Goal: Use online tool/utility: Utilize a website feature to perform a specific function

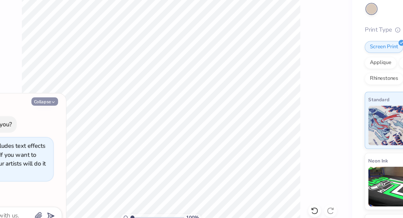
click at [82, 122] on button "Collapse" at bounding box center [78, 125] width 19 height 6
type textarea "x"
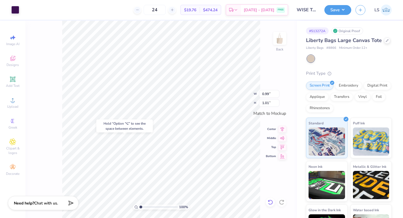
click at [267, 201] on div at bounding box center [270, 202] width 9 height 9
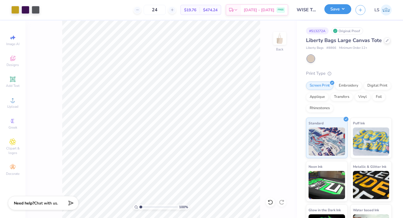
click at [329, 10] on button "Save" at bounding box center [337, 9] width 27 height 10
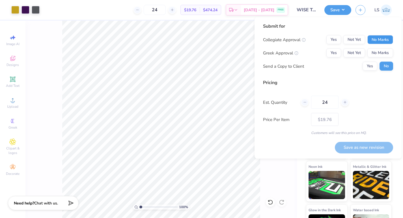
click at [375, 39] on button "No Marks" at bounding box center [380, 39] width 26 height 9
click at [375, 53] on button "No Marks" at bounding box center [380, 53] width 26 height 9
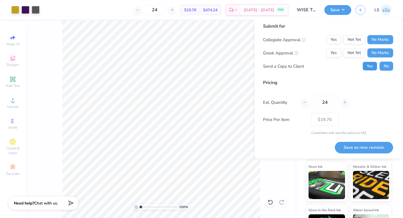
click at [374, 66] on button "Yes" at bounding box center [369, 66] width 15 height 9
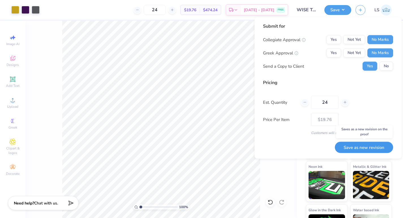
click at [364, 149] on button "Save as new revision" at bounding box center [364, 148] width 58 height 12
type input "$19.76"
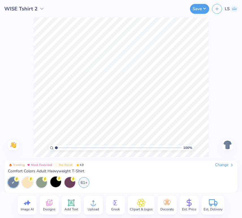
click at [55, 184] on div at bounding box center [55, 182] width 11 height 11
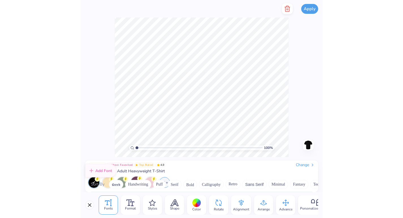
scroll to position [2339, 0]
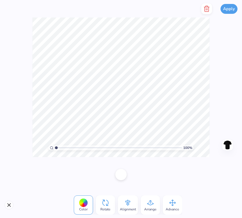
click at [88, 207] on div "Color" at bounding box center [83, 205] width 19 height 19
click at [80, 208] on span "Color" at bounding box center [83, 209] width 8 height 5
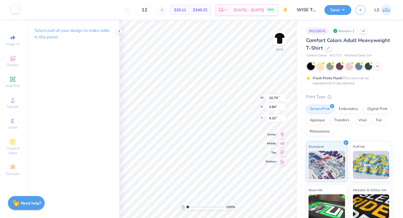
click at [11, 10] on div at bounding box center [15, 9] width 8 height 8
click at [14, 10] on div at bounding box center [15, 10] width 8 height 8
click at [118, 35] on div "Select part of your design to make edits in this panel" at bounding box center [72, 36] width 94 height 31
click at [118, 31] on icon at bounding box center [119, 31] width 5 height 5
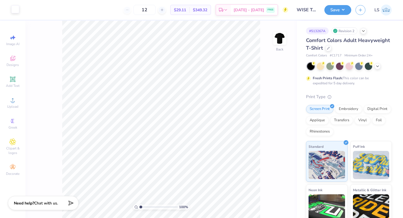
click at [15, 10] on div at bounding box center [15, 9] width 8 height 8
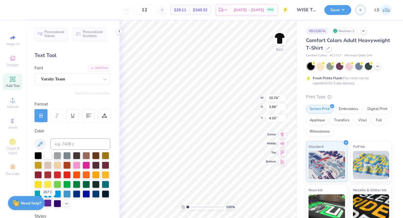
click at [51, 204] on div at bounding box center [47, 203] width 7 height 7
click at [64, 207] on div at bounding box center [72, 179] width 76 height 55
click at [68, 200] on div at bounding box center [66, 203] width 6 height 6
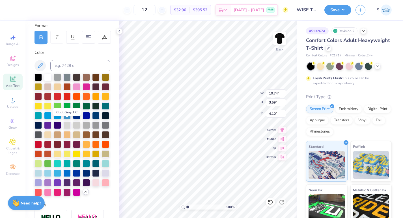
scroll to position [80, 0]
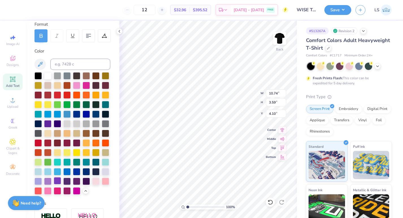
click at [59, 180] on div at bounding box center [57, 180] width 7 height 7
click at [59, 183] on div at bounding box center [57, 180] width 7 height 7
click at [27, 10] on div at bounding box center [25, 9] width 8 height 8
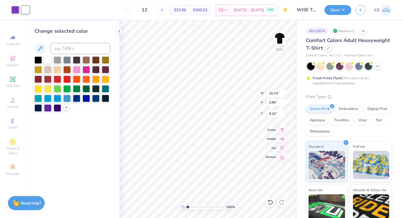
click at [67, 110] on div at bounding box center [66, 108] width 6 height 6
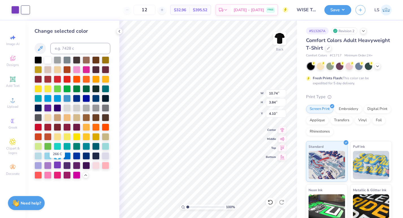
click at [60, 165] on div at bounding box center [57, 165] width 7 height 7
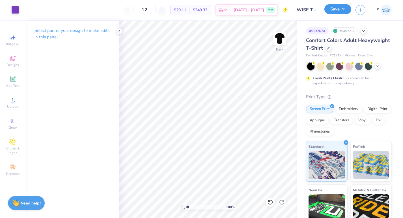
click at [242, 13] on button "Save" at bounding box center [337, 9] width 27 height 10
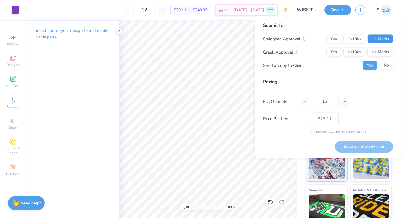
click at [242, 37] on button "No Marks" at bounding box center [380, 38] width 26 height 9
click at [242, 53] on button "No Marks" at bounding box center [380, 52] width 26 height 9
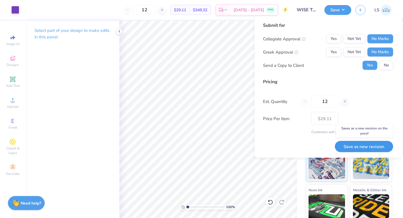
click at [242, 149] on button "Save as new revision" at bounding box center [364, 147] width 58 height 12
type input "$29.11"
